Goal: Task Accomplishment & Management: Use online tool/utility

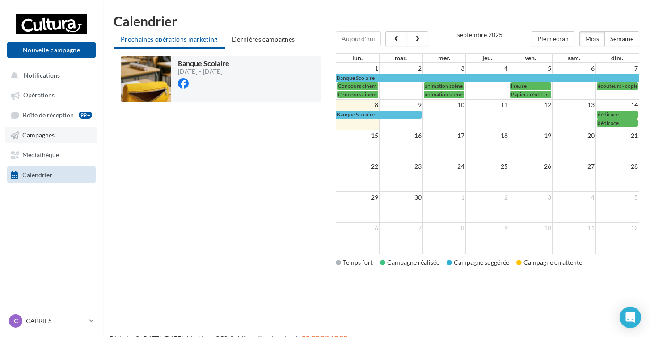
click at [59, 139] on link "Campagnes" at bounding box center [51, 135] width 92 height 16
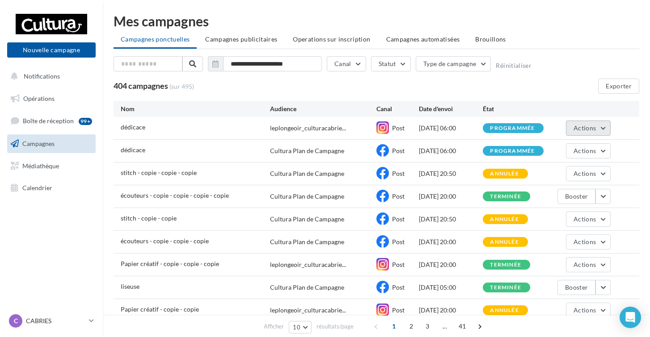
click at [590, 123] on button "Actions" at bounding box center [588, 128] width 45 height 15
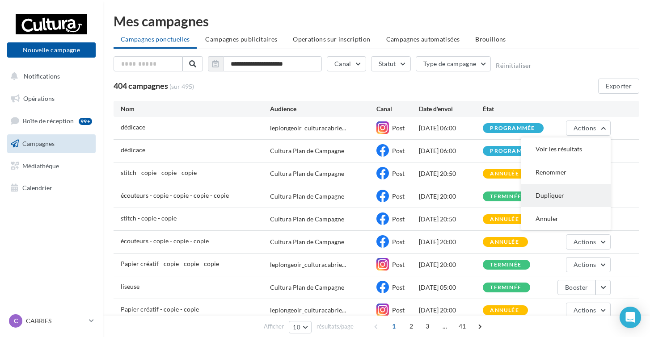
click at [556, 195] on button "Dupliquer" at bounding box center [565, 195] width 89 height 23
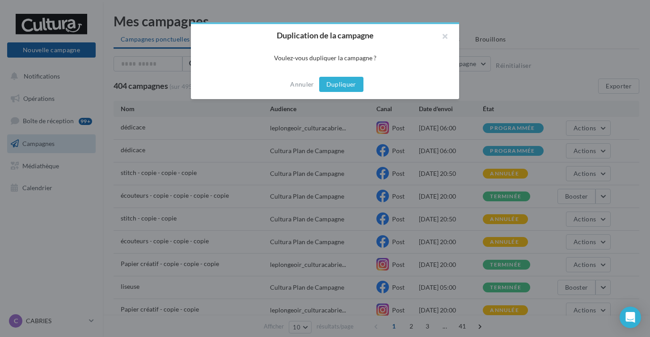
click at [347, 86] on button "Dupliquer" at bounding box center [341, 84] width 44 height 15
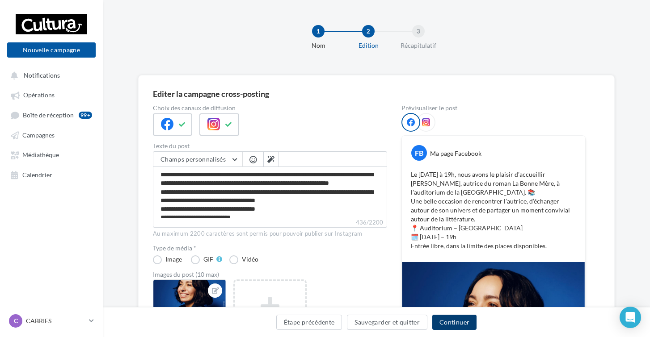
click at [446, 317] on button "Continuer" at bounding box center [454, 322] width 44 height 15
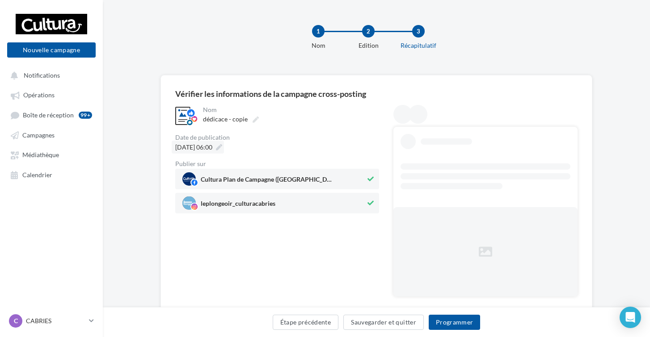
click at [201, 145] on span "[DATE] 06:00" at bounding box center [193, 147] width 37 height 8
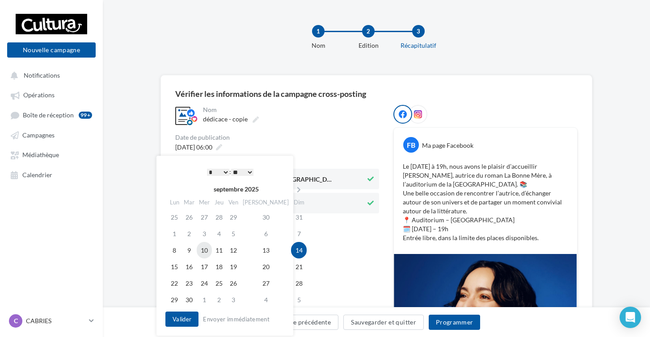
click at [212, 252] on td "10" at bounding box center [204, 250] width 15 height 17
click at [181, 319] on button "Valider" at bounding box center [181, 319] width 33 height 15
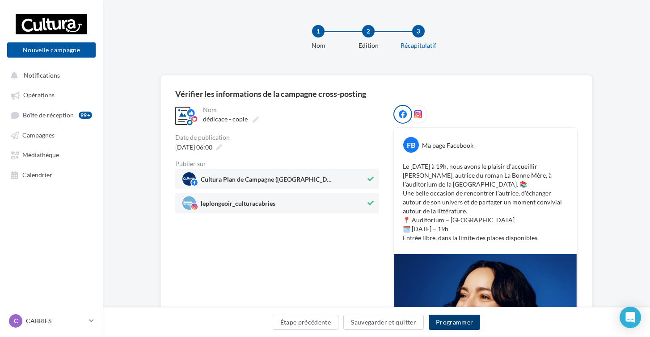
click at [451, 321] on button "Programmer" at bounding box center [454, 322] width 52 height 15
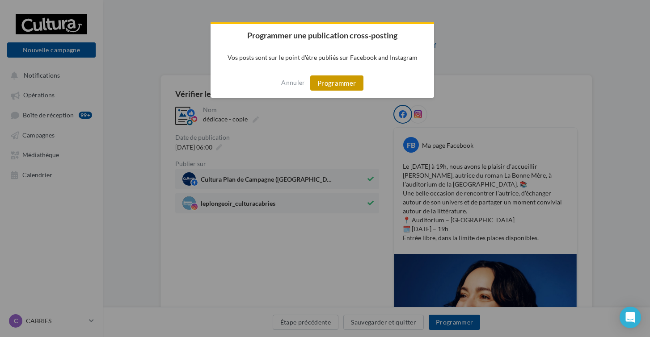
click at [327, 84] on button "Programmer" at bounding box center [336, 82] width 53 height 15
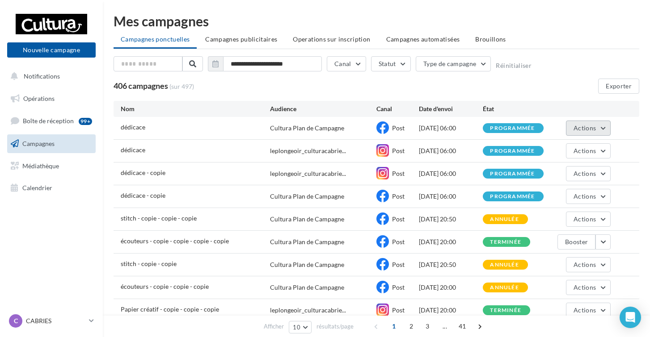
click at [595, 127] on span "Actions" at bounding box center [584, 128] width 22 height 8
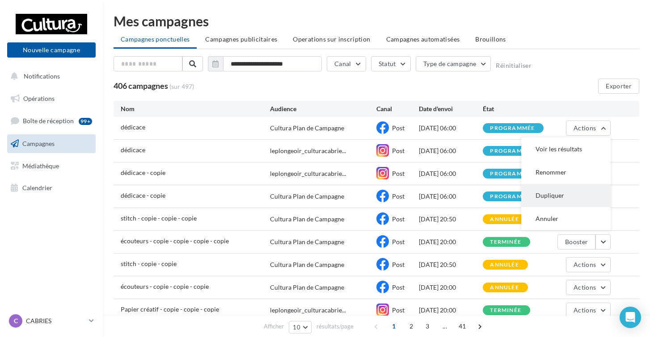
click at [532, 190] on button "Dupliquer" at bounding box center [565, 195] width 89 height 23
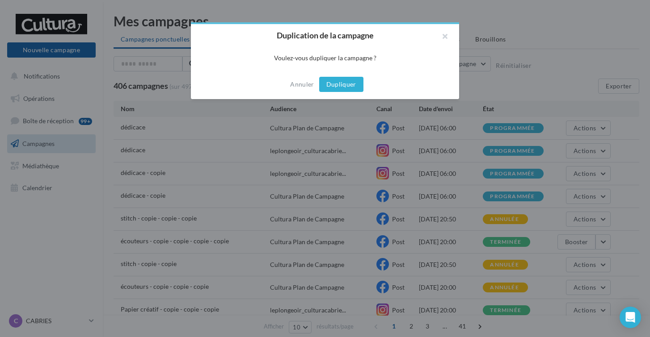
click at [347, 90] on button "Dupliquer" at bounding box center [341, 84] width 44 height 15
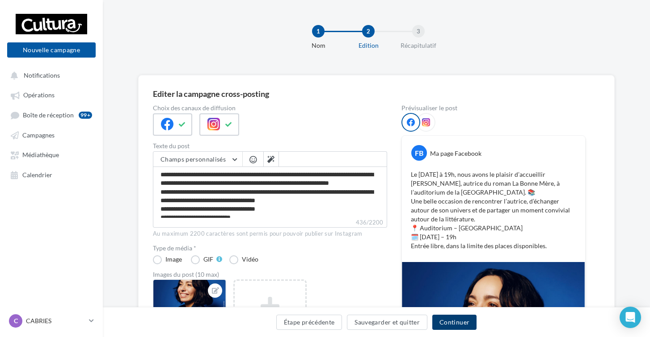
click at [461, 320] on button "Continuer" at bounding box center [454, 322] width 44 height 15
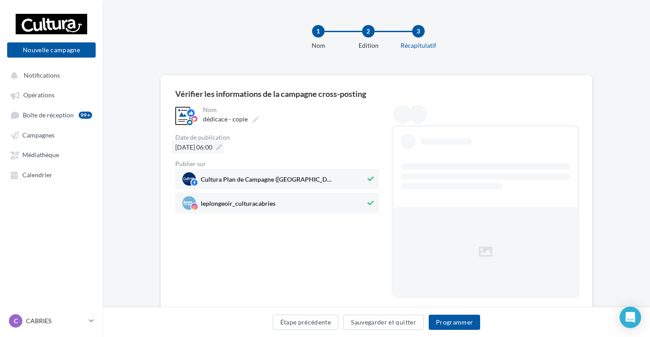
click at [212, 146] on span "14/09/2025 à 06:00" at bounding box center [193, 147] width 37 height 8
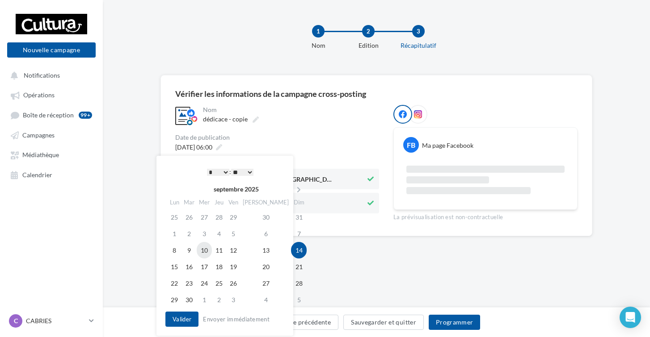
click at [210, 248] on td "10" at bounding box center [204, 250] width 15 height 17
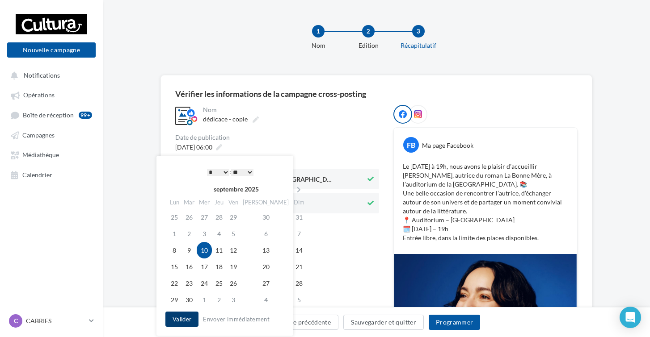
click at [175, 313] on button "Valider" at bounding box center [181, 319] width 33 height 15
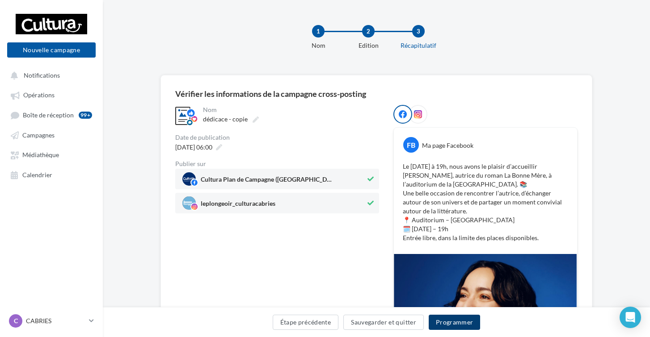
click at [460, 321] on button "Programmer" at bounding box center [454, 322] width 52 height 15
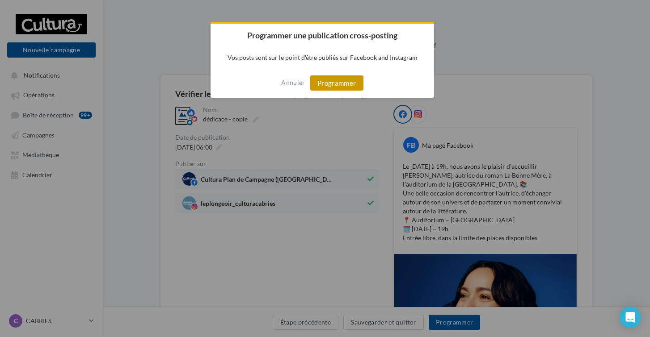
click at [318, 82] on button "Programmer" at bounding box center [336, 82] width 53 height 15
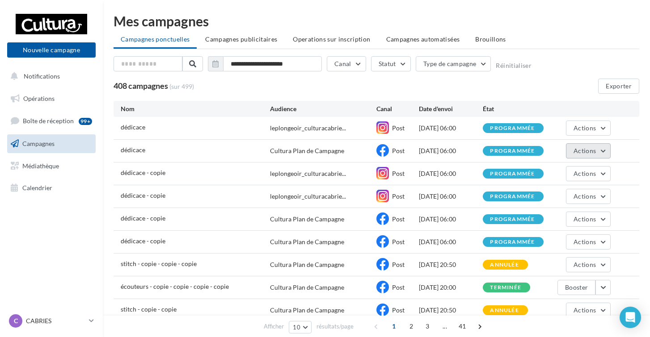
click at [576, 154] on span "Actions" at bounding box center [584, 151] width 22 height 8
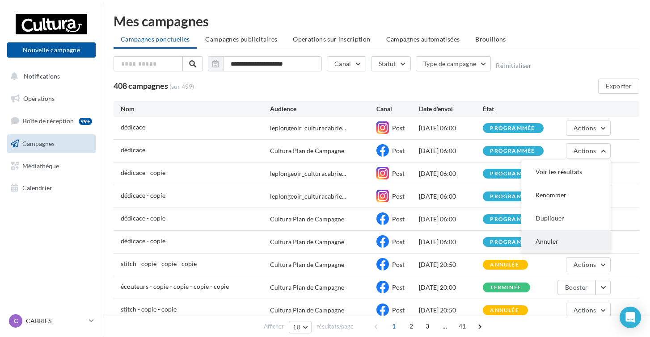
click at [554, 242] on button "Annuler" at bounding box center [565, 241] width 89 height 23
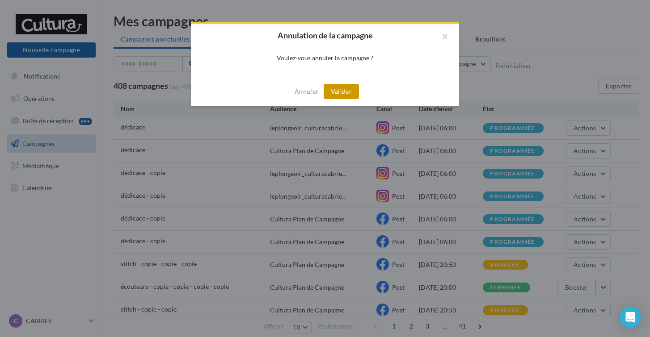
click at [340, 86] on button "Valider" at bounding box center [340, 91] width 35 height 15
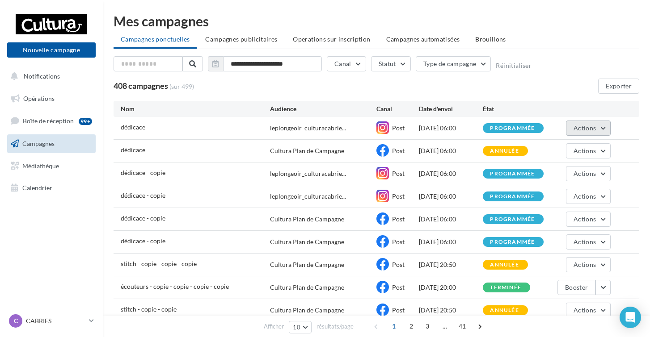
click at [577, 124] on button "Actions" at bounding box center [588, 128] width 45 height 15
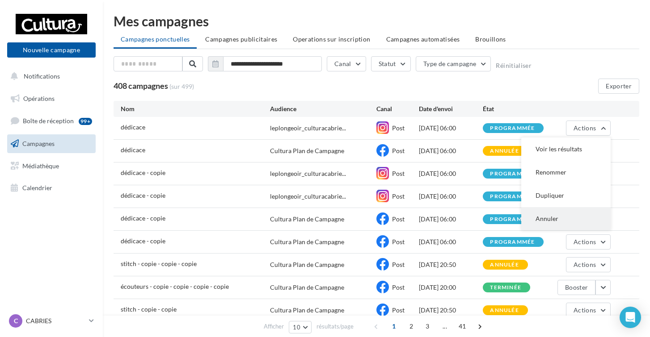
click at [530, 213] on button "Annuler" at bounding box center [565, 218] width 89 height 23
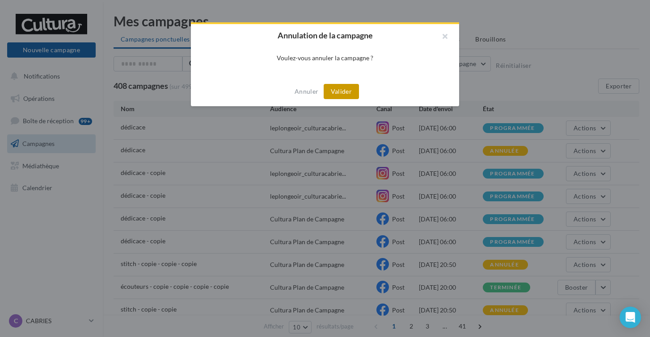
click at [343, 94] on button "Valider" at bounding box center [340, 91] width 35 height 15
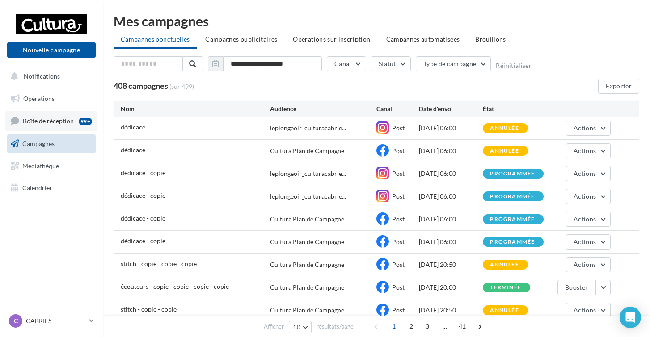
click at [46, 115] on link "Boîte de réception 99+" at bounding box center [51, 120] width 92 height 19
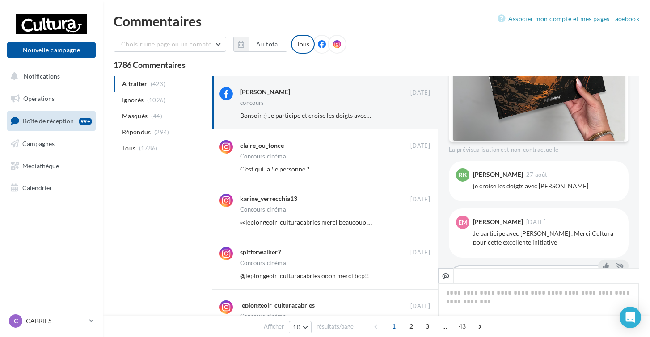
scroll to position [377, 0]
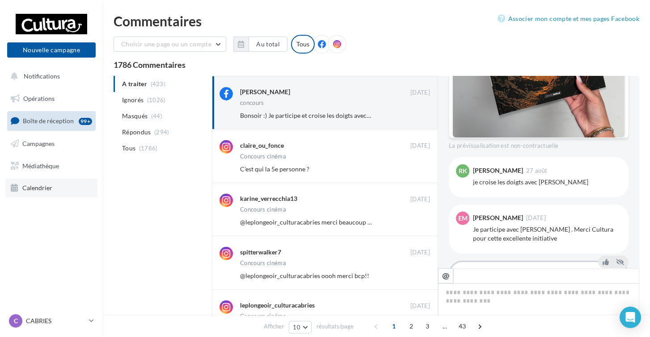
click at [69, 181] on link "Calendrier" at bounding box center [51, 188] width 92 height 19
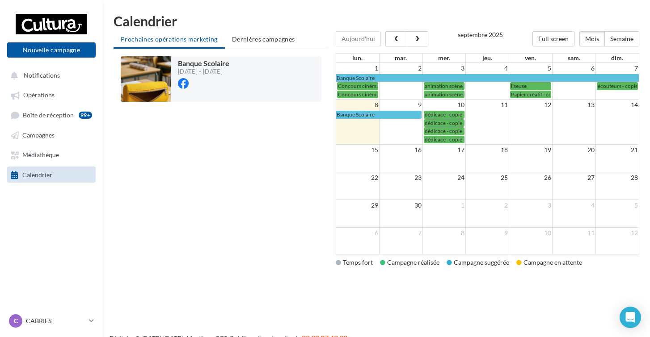
click at [440, 130] on span "dédicace - copie" at bounding box center [443, 131] width 38 height 7
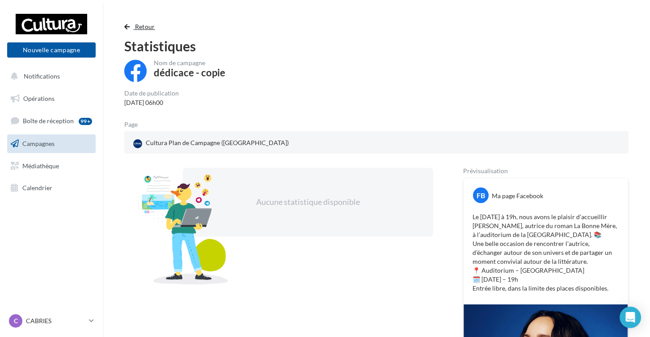
click at [142, 25] on span "Retour" at bounding box center [145, 27] width 20 height 8
click at [133, 25] on button "Retour" at bounding box center [141, 26] width 34 height 11
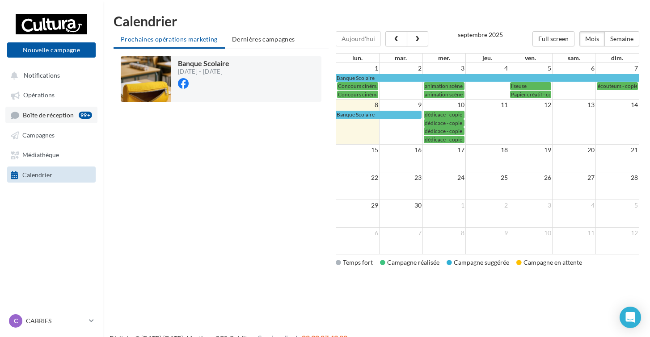
click at [67, 116] on span "Boîte de réception" at bounding box center [48, 115] width 51 height 8
